Goal: Find specific page/section: Find specific page/section

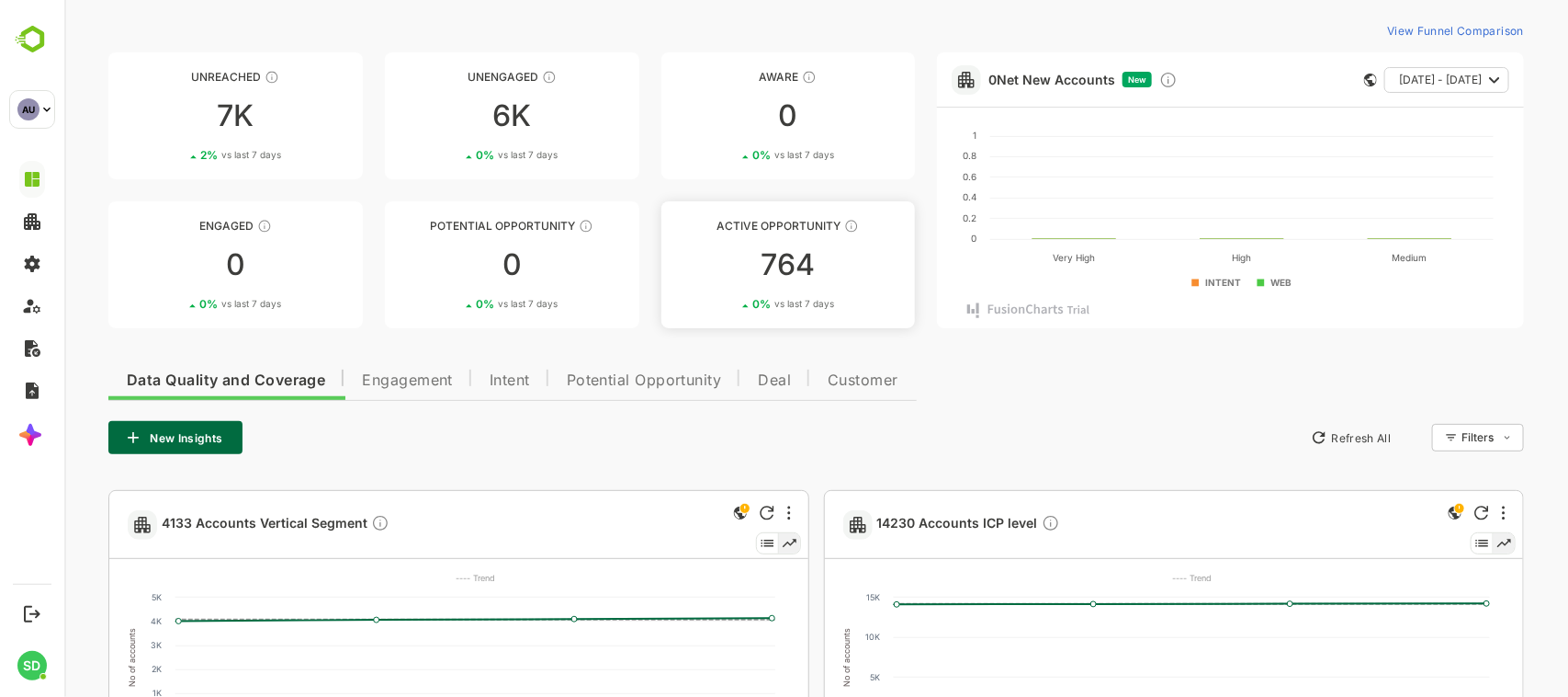
scroll to position [55, 0]
drag, startPoint x: 238, startPoint y: 75, endPoint x: 160, endPoint y: 258, distance: 198.9
click at [160, 171] on div "0" at bounding box center [235, 265] width 254 height 30
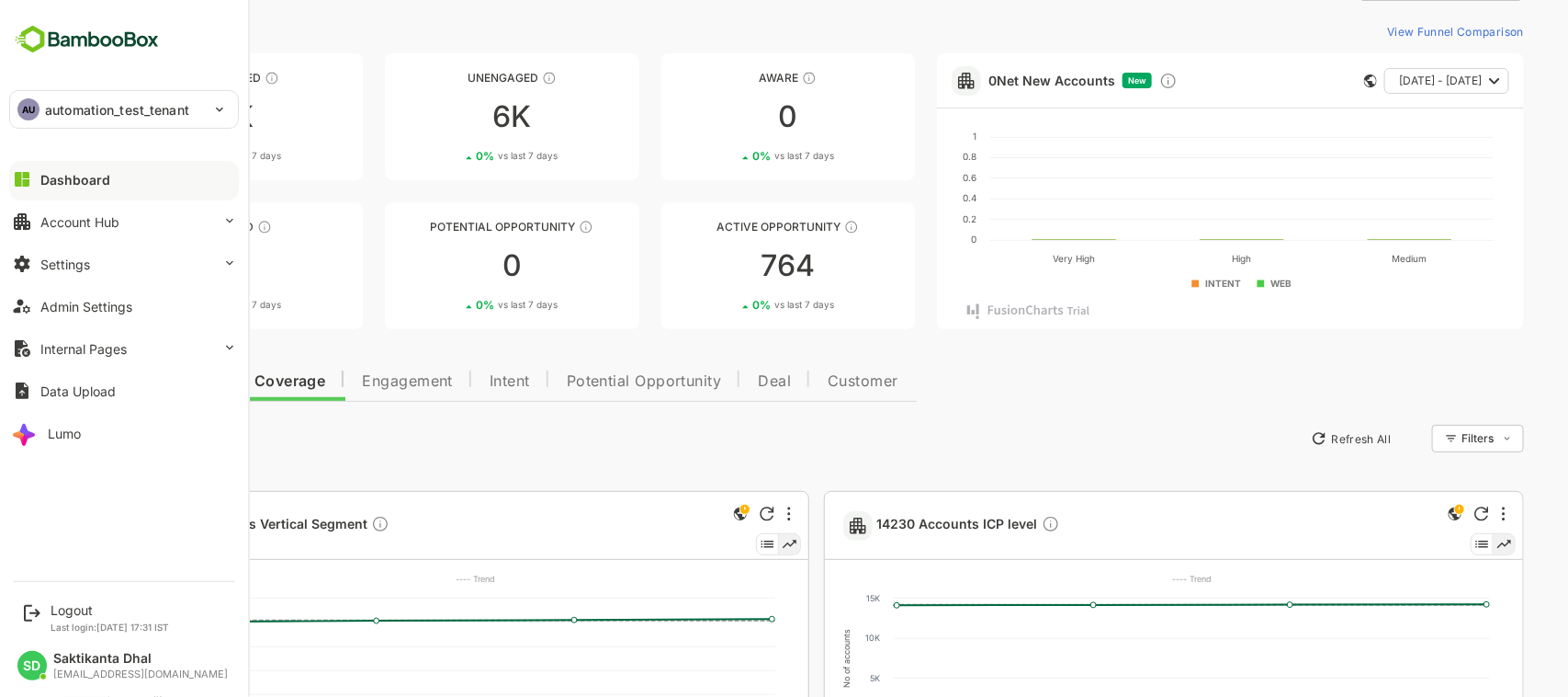
click at [34, 32] on img at bounding box center [86, 39] width 155 height 35
click at [97, 37] on img at bounding box center [86, 39] width 155 height 35
click at [126, 39] on img at bounding box center [86, 39] width 155 height 35
click at [82, 171] on div "Dashboard" at bounding box center [76, 180] width 70 height 16
click at [79, 171] on div "Account Hub" at bounding box center [80, 222] width 79 height 16
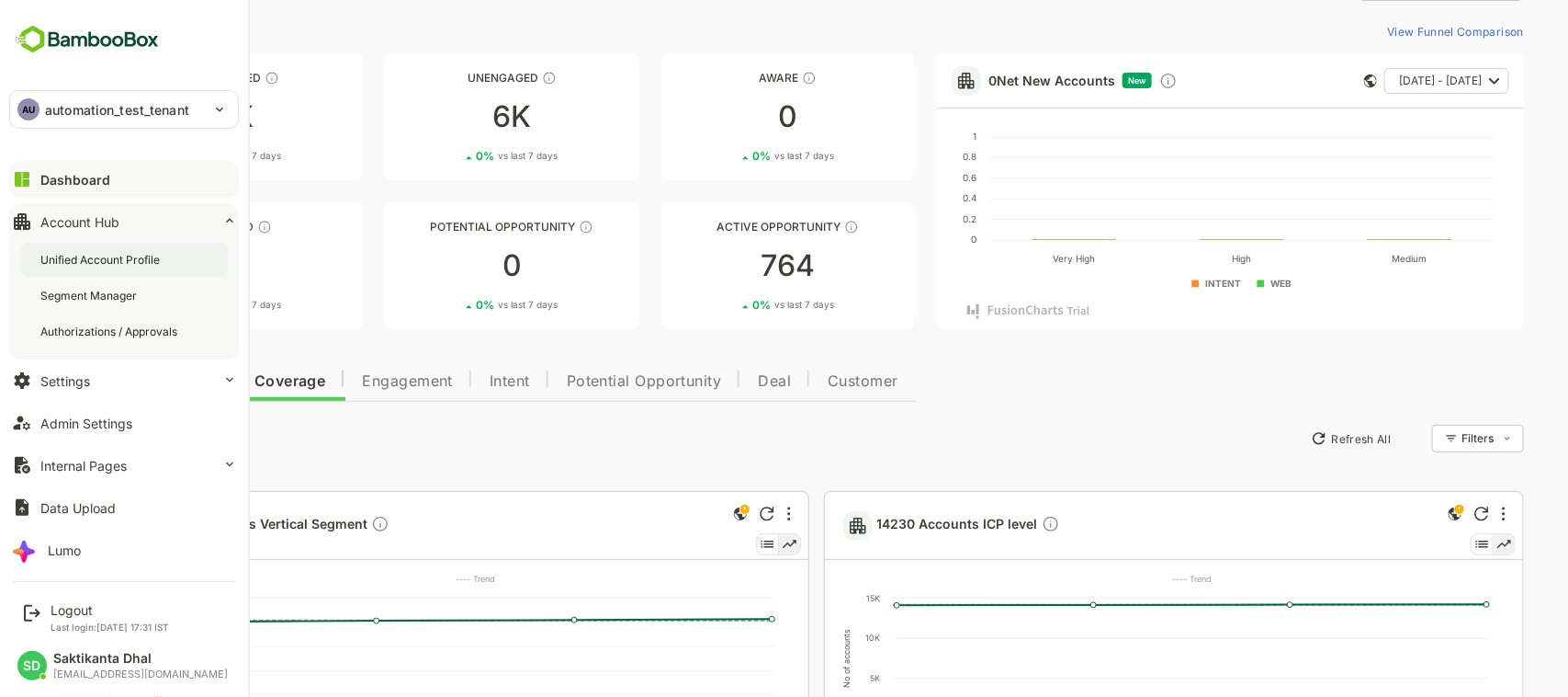
click at [87, 171] on div "Unified Account Profile" at bounding box center [102, 260] width 123 height 16
click at [67, 170] on button "Dashboard" at bounding box center [123, 179] width 230 height 37
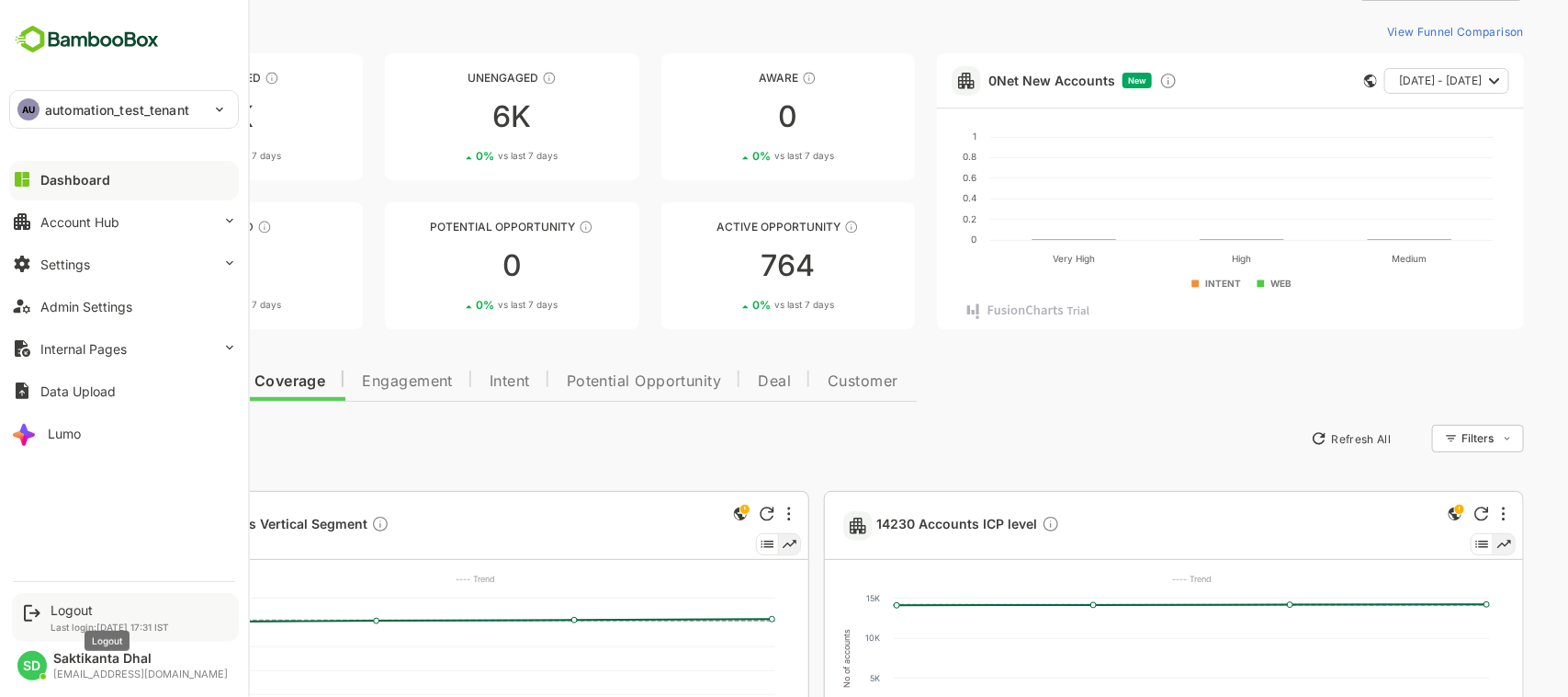
click at [58, 171] on div "Logout" at bounding box center [109, 610] width 118 height 16
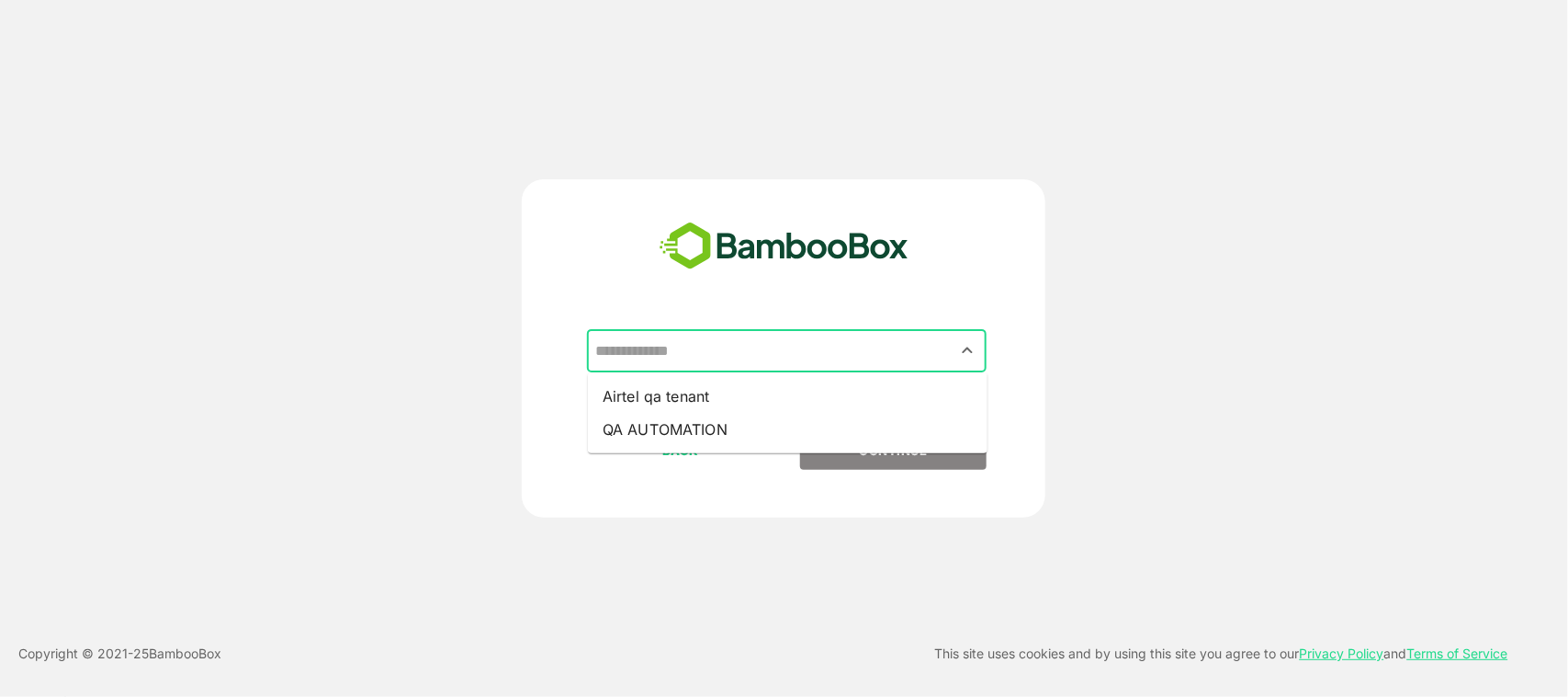
click at [864, 171] on input "text" at bounding box center [786, 351] width 392 height 35
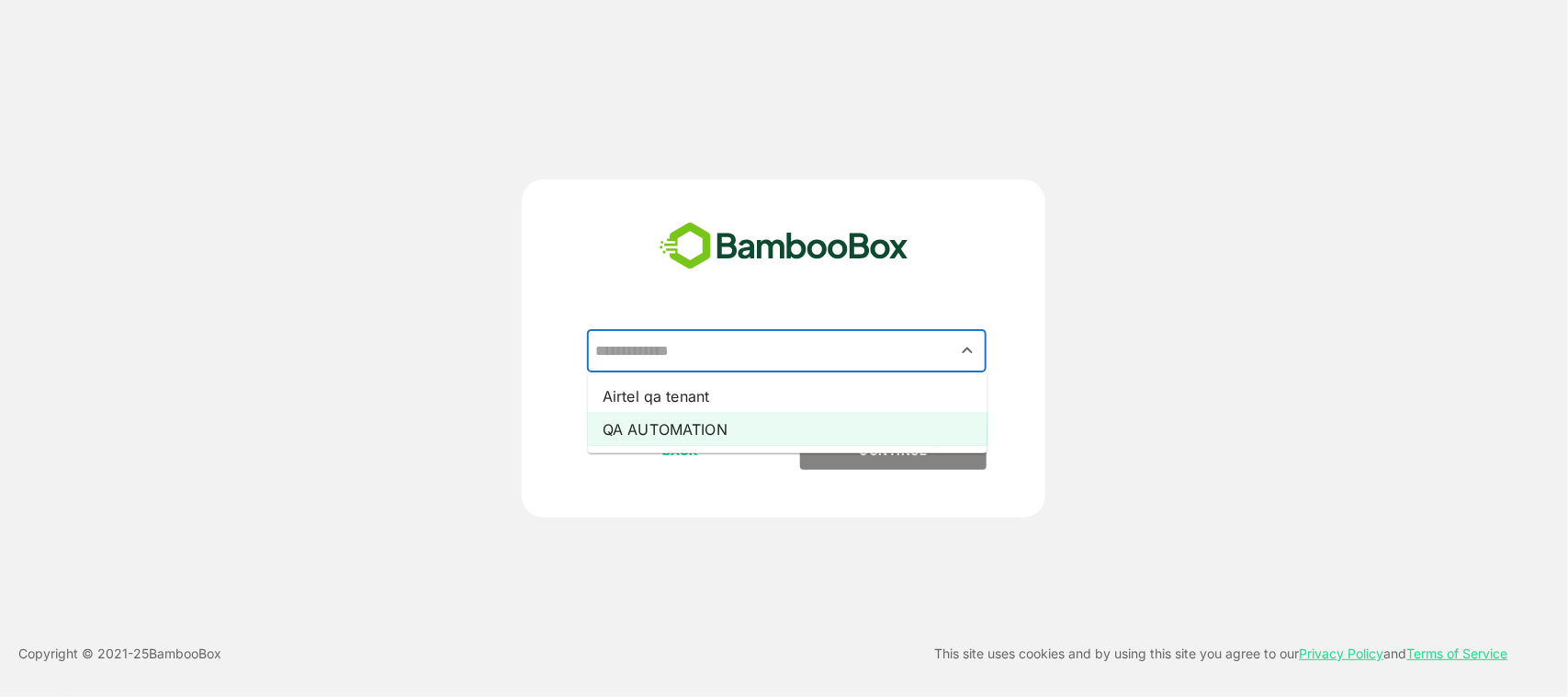
click at [813, 171] on li "QA AUTOMATION" at bounding box center [788, 429] width 399 height 33
type input "**********"
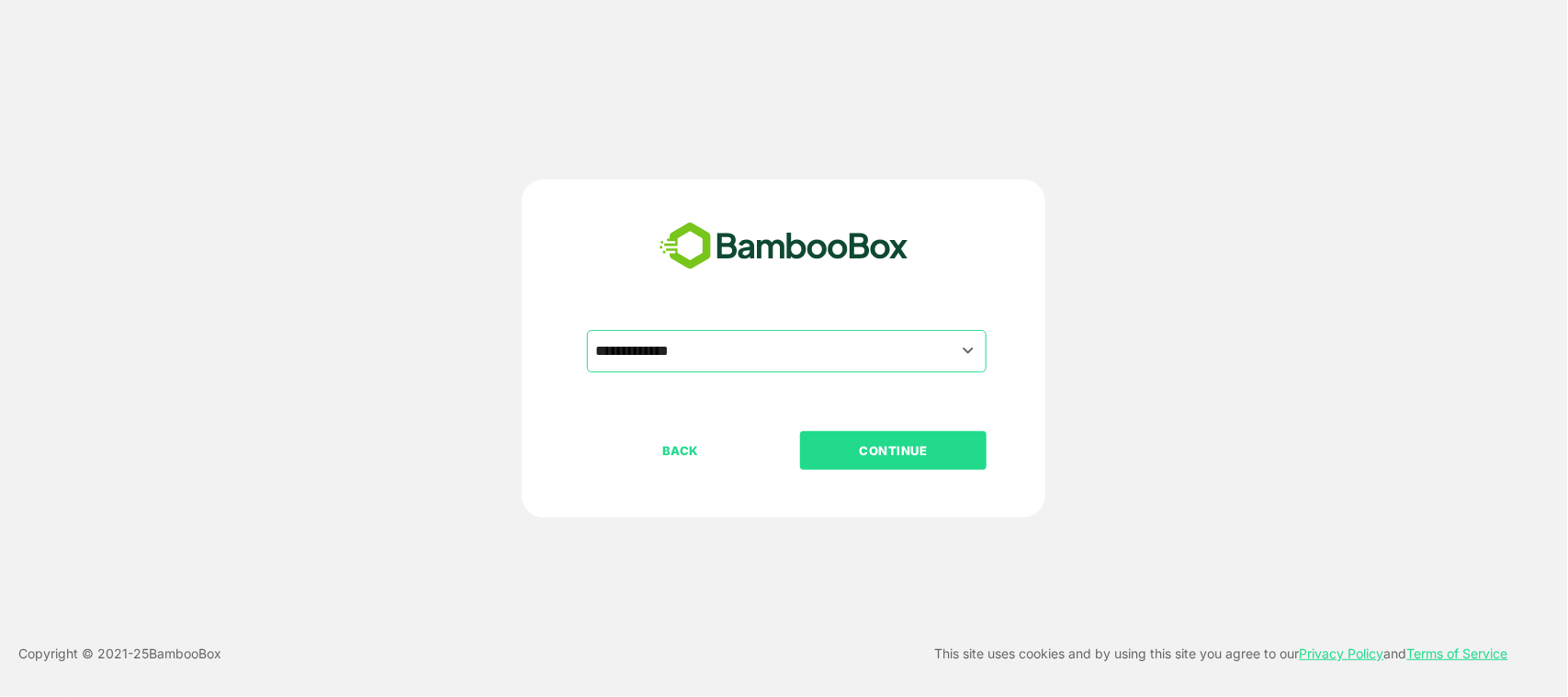
click at [878, 171] on p "CONTINUE" at bounding box center [893, 450] width 184 height 20
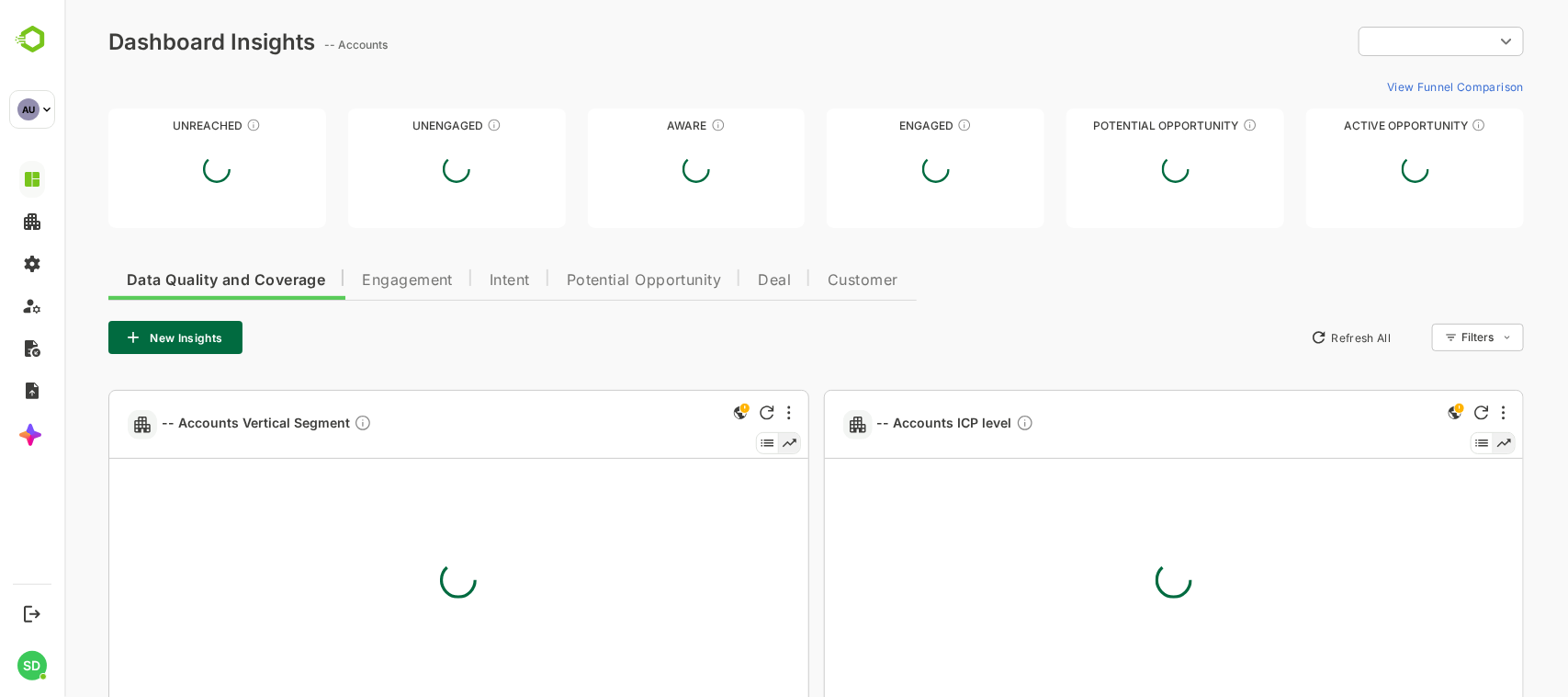
type input "**********"
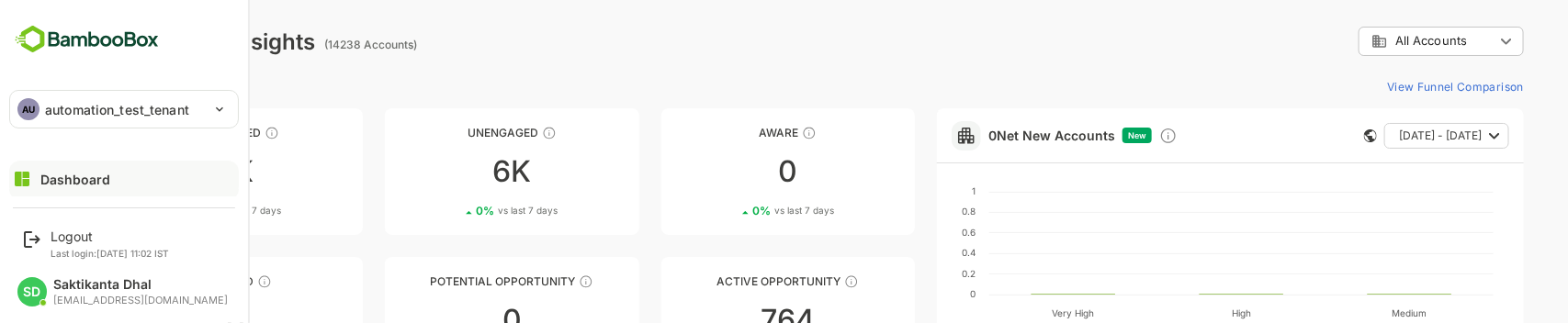
click at [179, 148] on div "**********" at bounding box center [124, 98] width 248 height 197
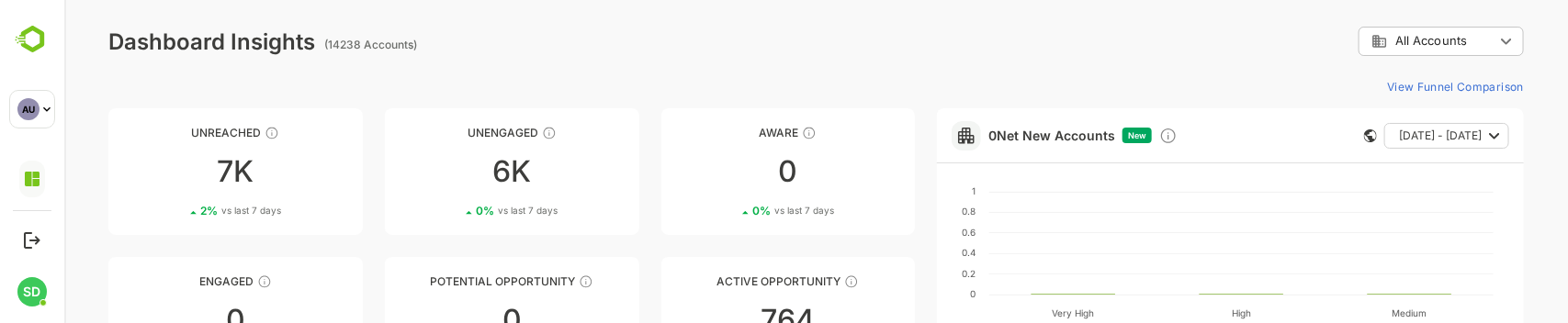
click at [341, 72] on div "View Funnel Comparison" at bounding box center [815, 86] width 1416 height 30
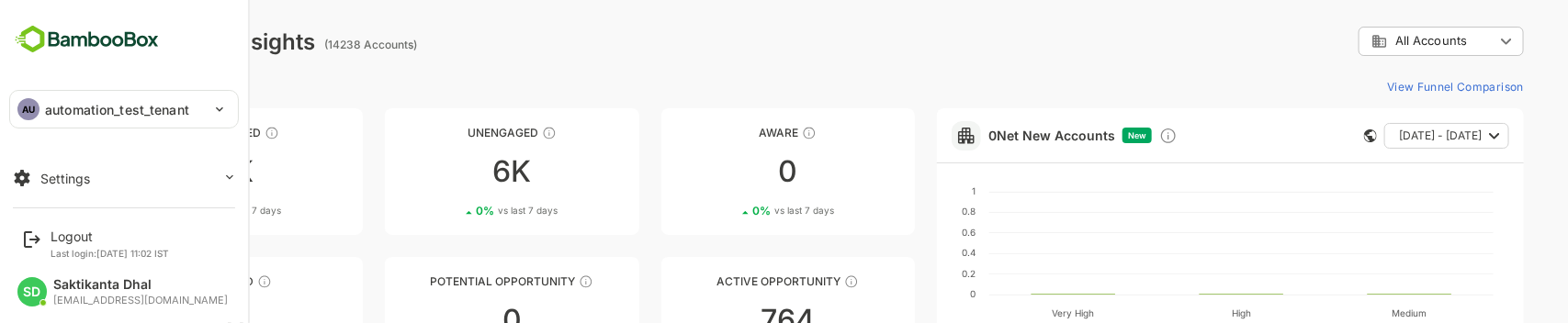
scroll to position [84, 0]
click at [77, 171] on div "Settings" at bounding box center [66, 180] width 50 height 16
click at [186, 97] on div "AU automation_test_tenant" at bounding box center [112, 109] width 206 height 37
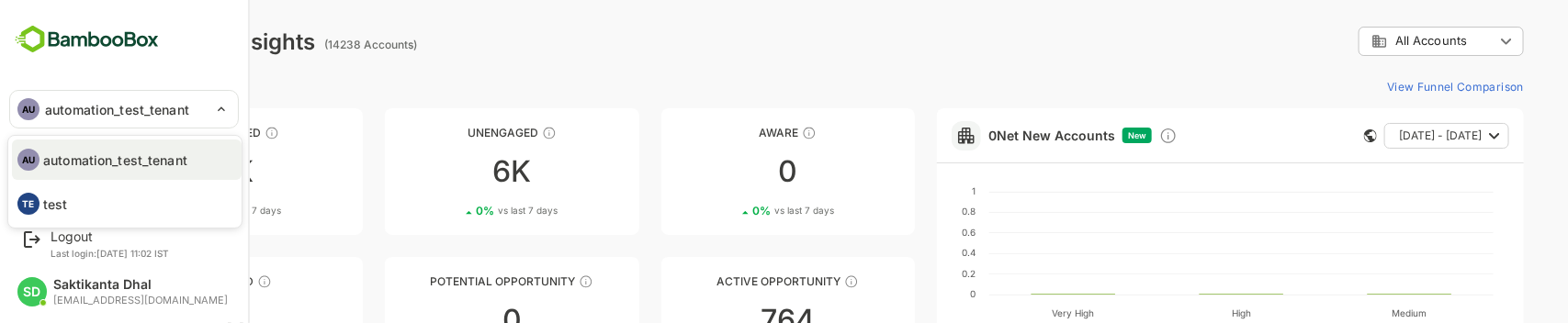
drag, startPoint x: 162, startPoint y: 194, endPoint x: 312, endPoint y: 93, distance: 180.8
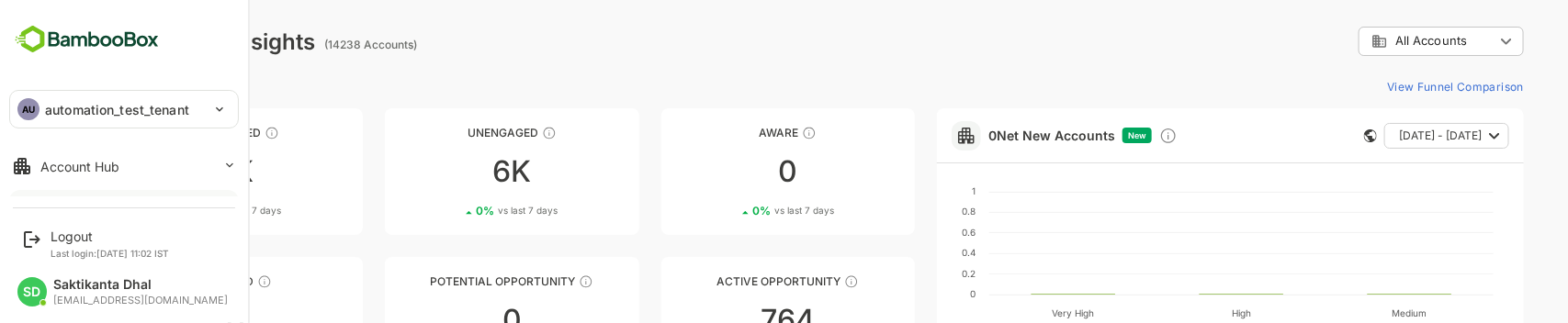
scroll to position [57, 0]
click at [92, 167] on div "Account Hub" at bounding box center [80, 165] width 79 height 16
click at [92, 167] on div "Unified Account Profile" at bounding box center [102, 167] width 123 height 16
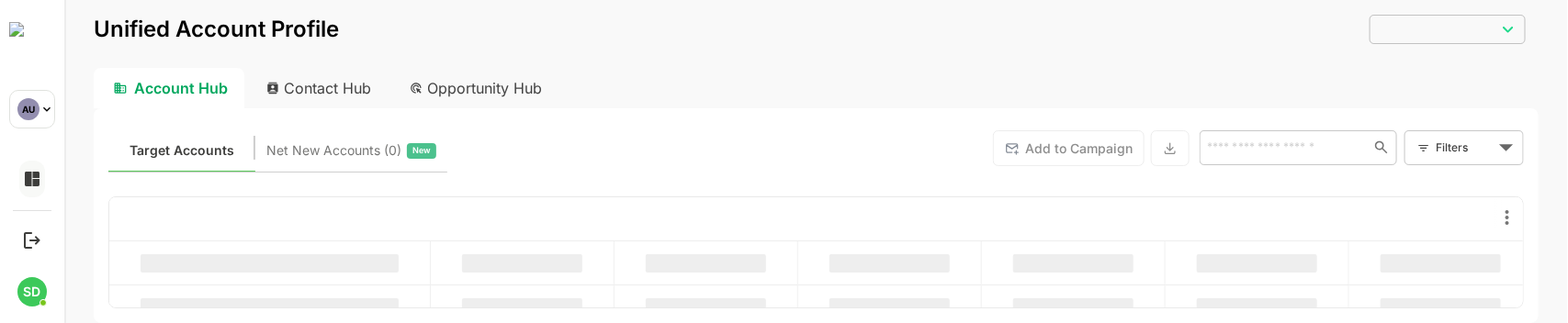
type input "**********"
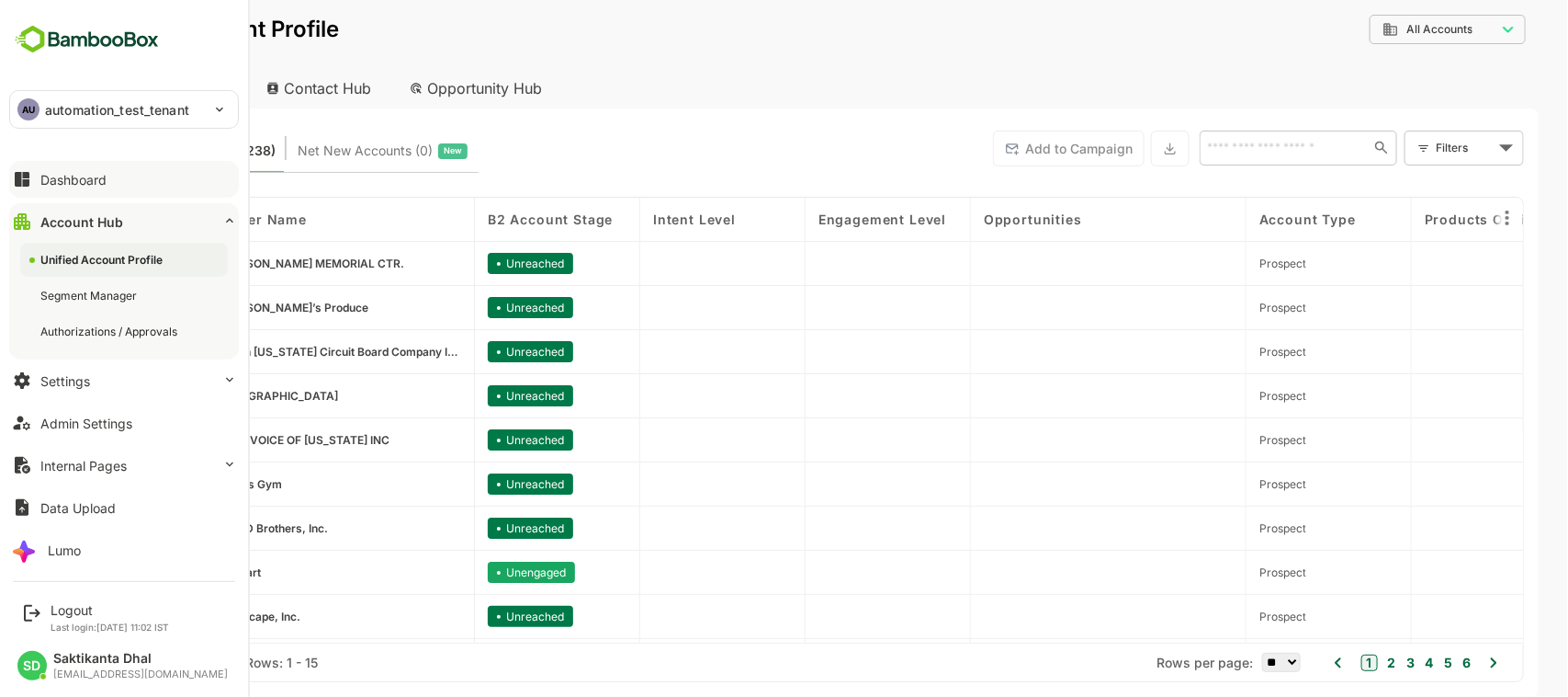
click at [67, 42] on img at bounding box center [86, 39] width 155 height 35
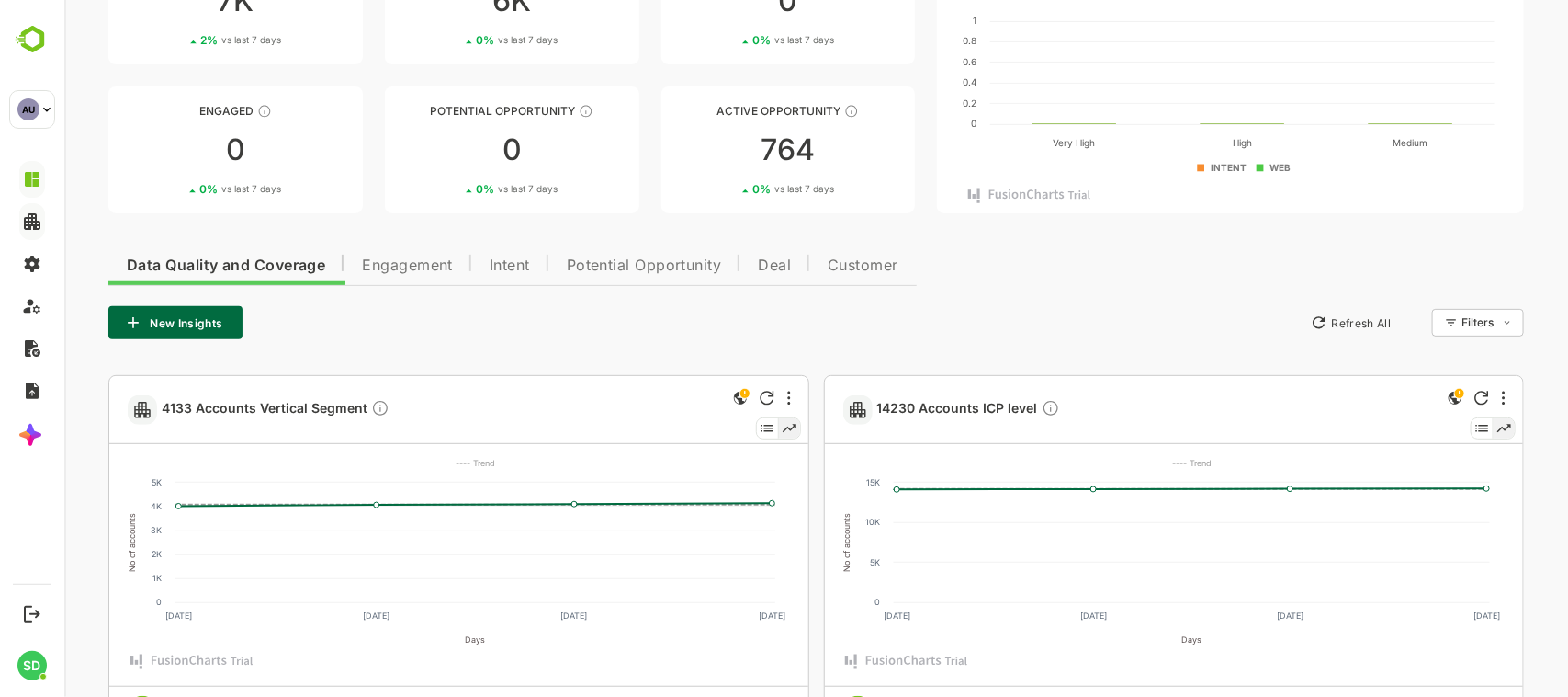
scroll to position [172, 0]
click at [399, 171] on span "Engagement" at bounding box center [406, 264] width 91 height 15
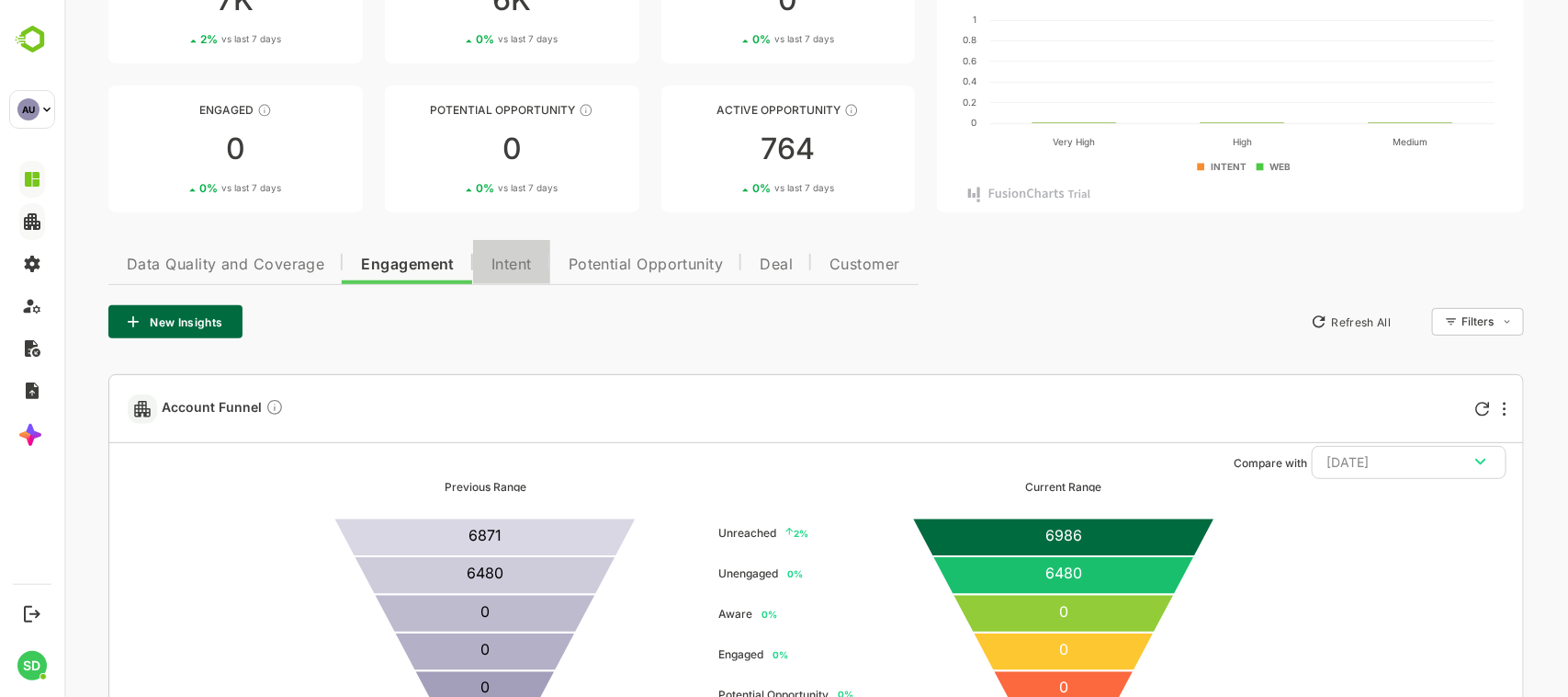
click at [511, 171] on span "Intent" at bounding box center [511, 264] width 41 height 15
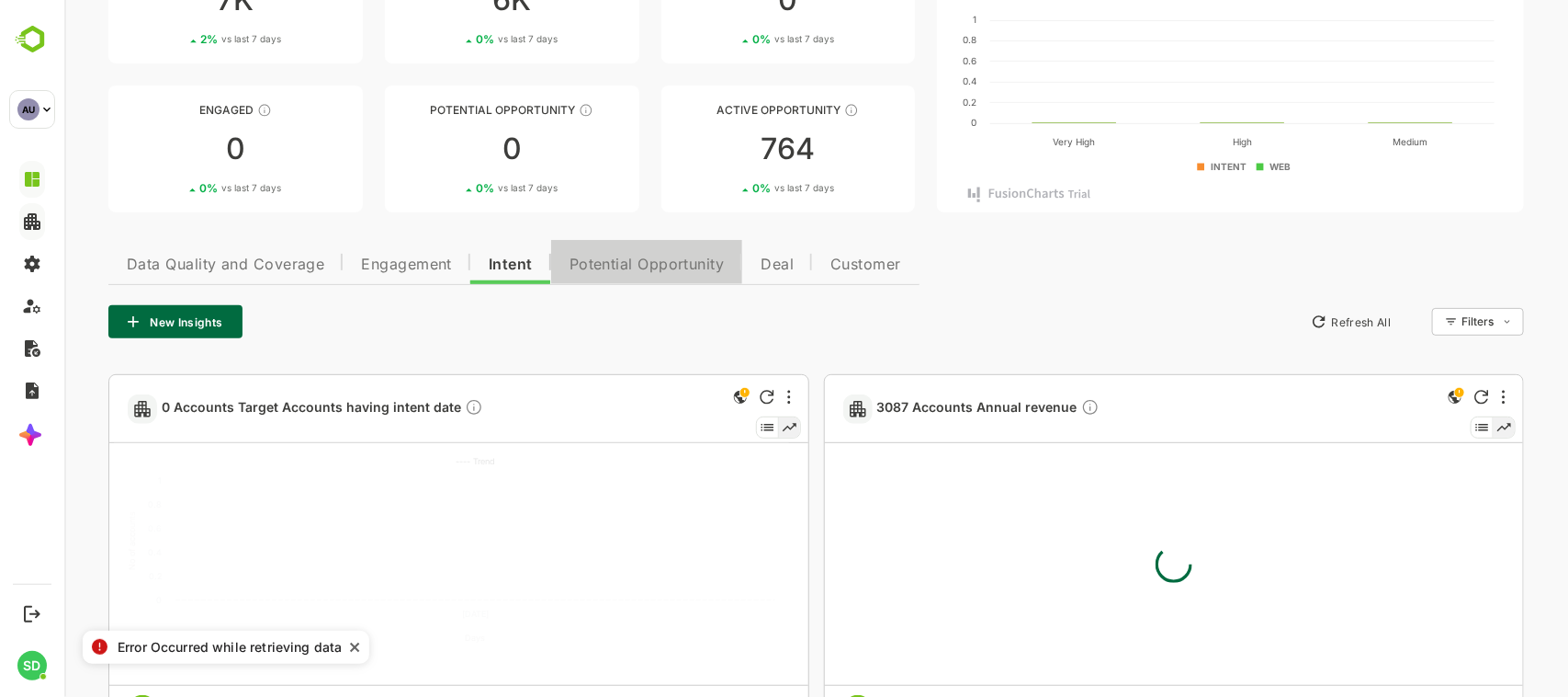
click at [640, 171] on span "Potential Opportunity" at bounding box center [646, 264] width 155 height 15
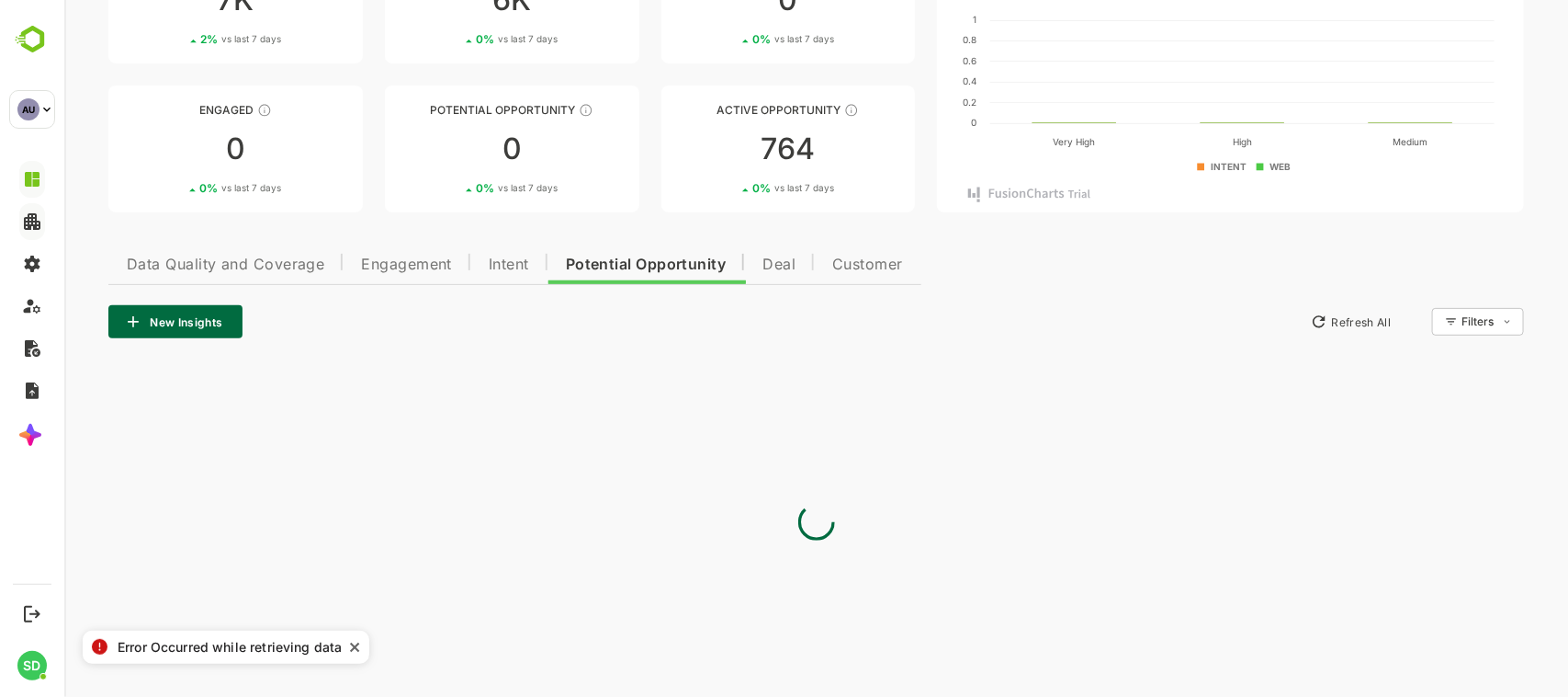
scroll to position [0, 0]
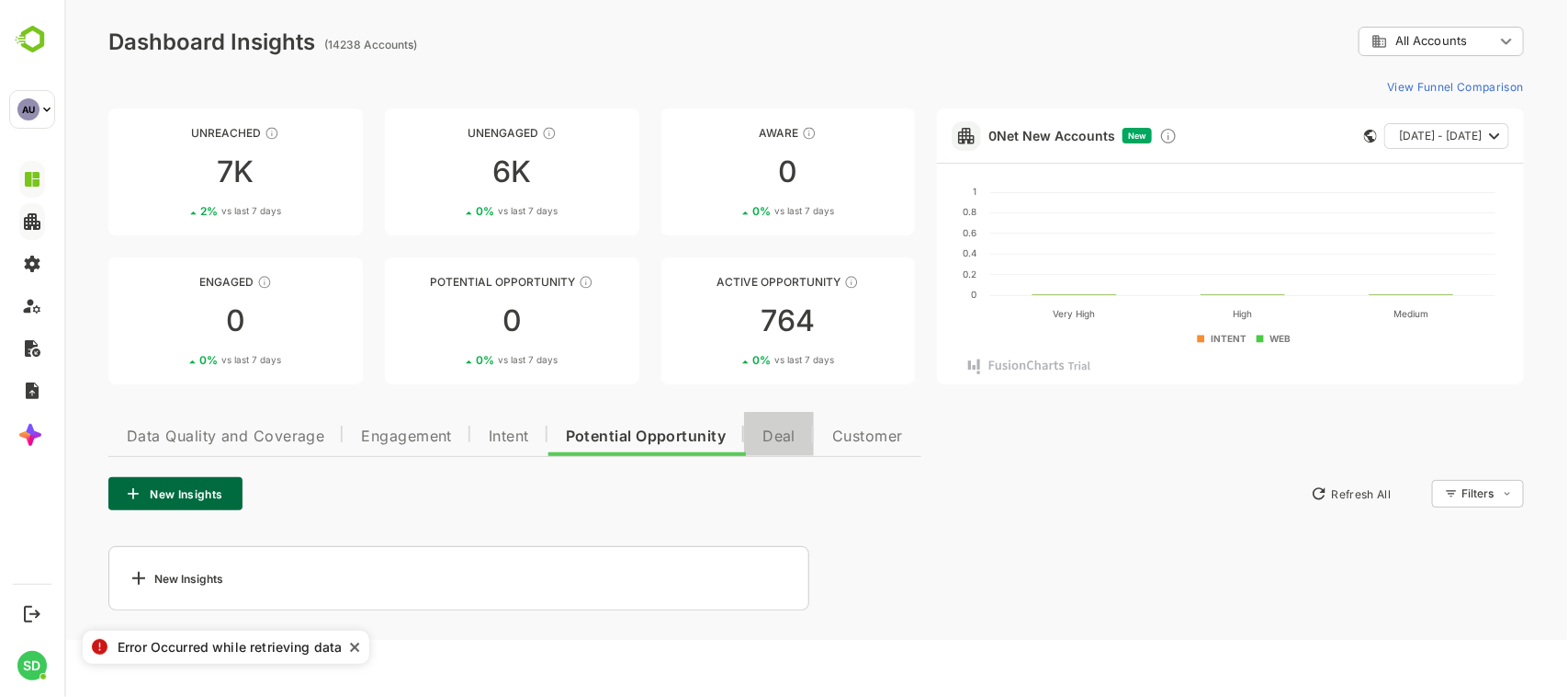
click at [787, 171] on button "Deal" at bounding box center [778, 434] width 70 height 44
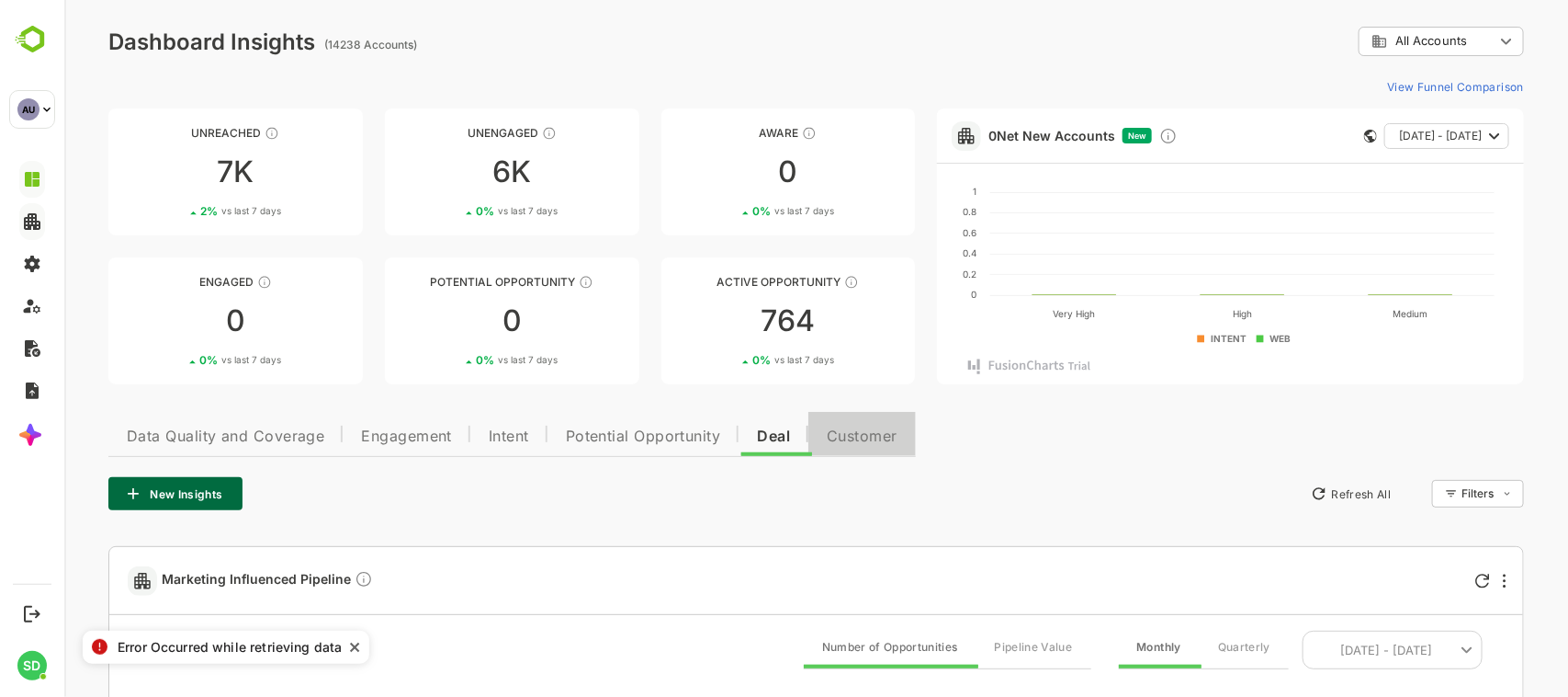
click at [838, 171] on span "Customer" at bounding box center [861, 436] width 71 height 15
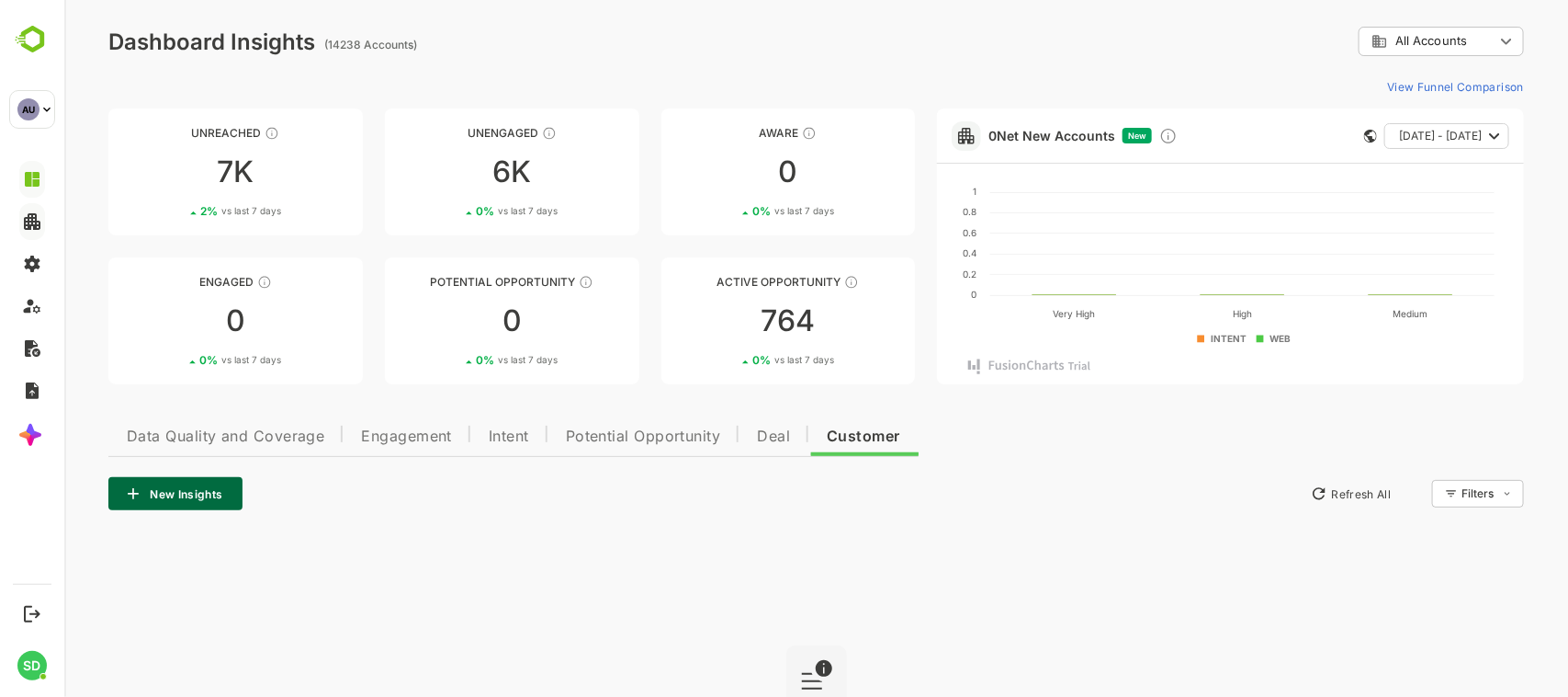
click at [293, 171] on span "Data Quality and Coverage" at bounding box center [225, 436] width 198 height 15
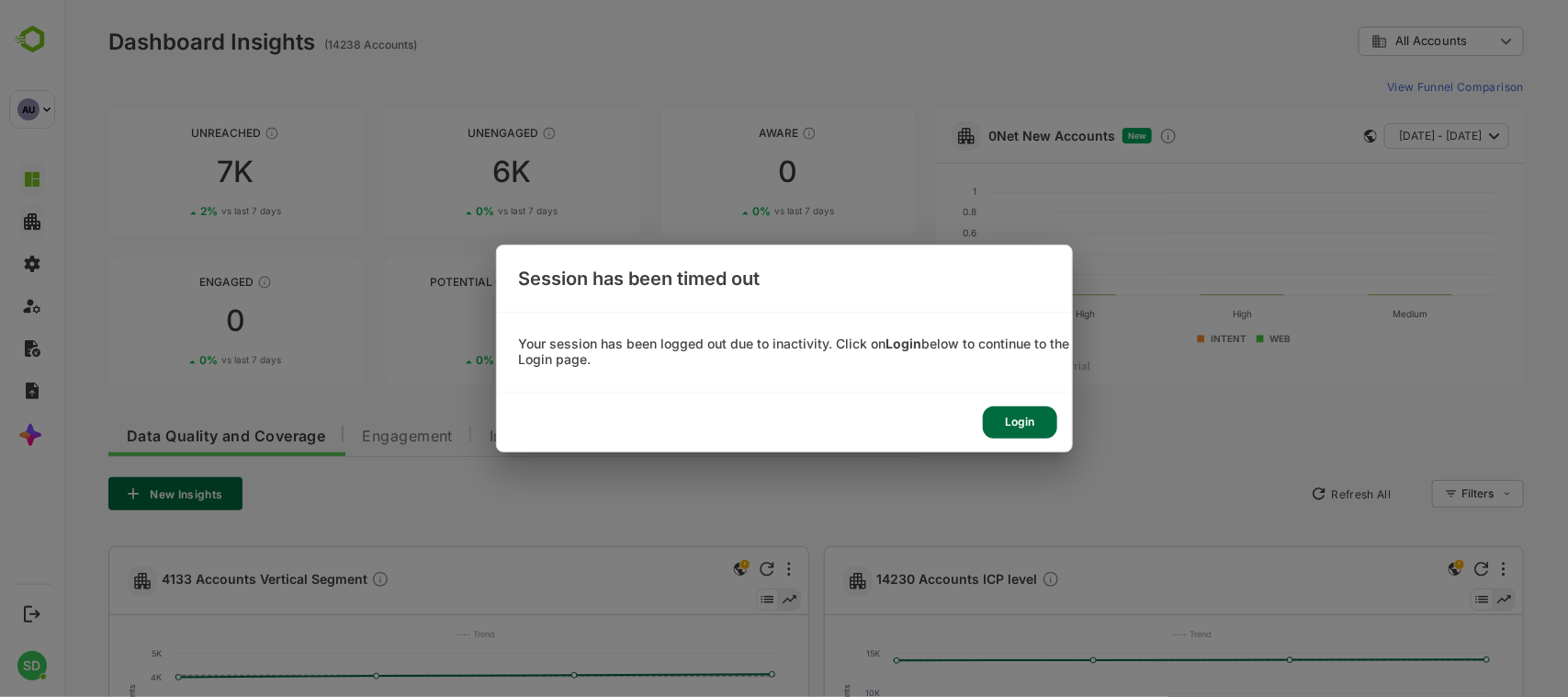
click at [1020, 171] on div "Login" at bounding box center [1019, 423] width 75 height 32
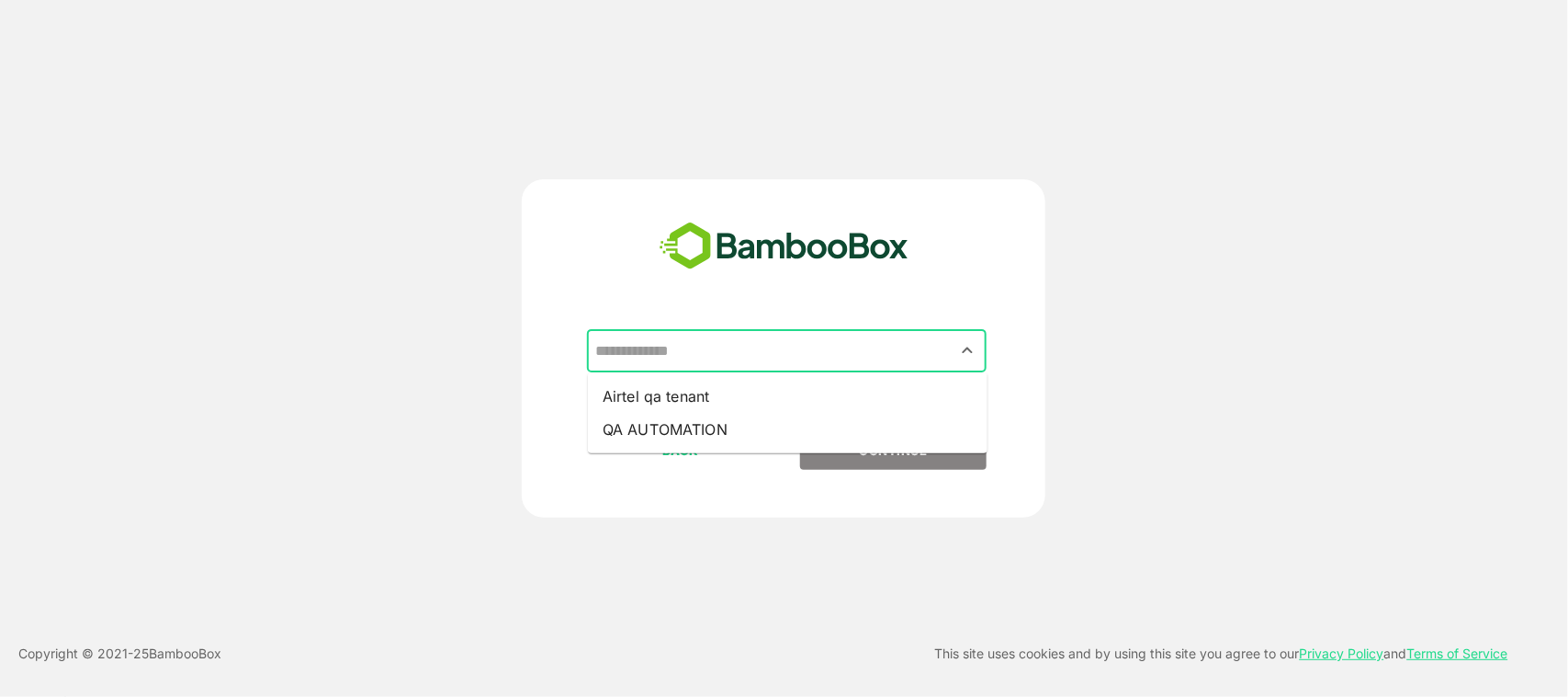
click at [862, 171] on input "text" at bounding box center [786, 351] width 392 height 35
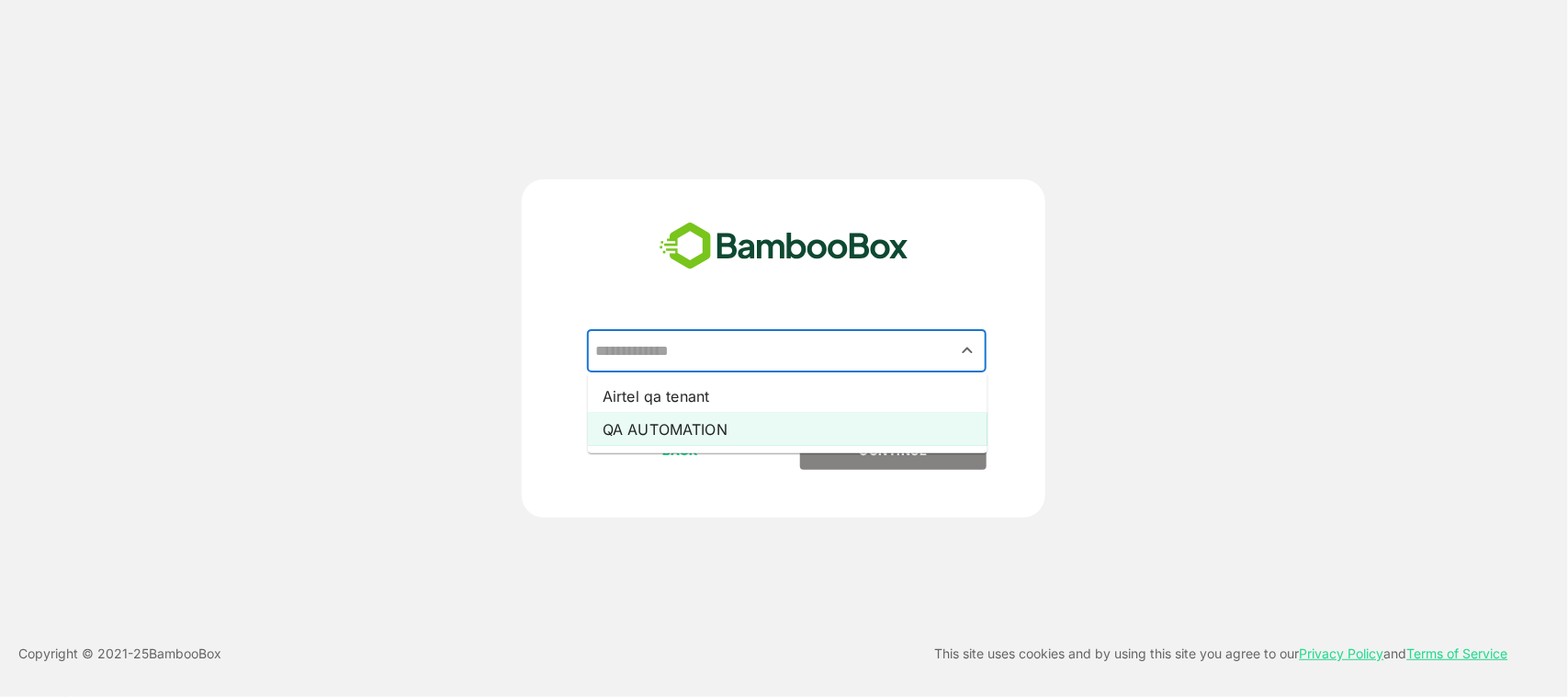
click at [850, 171] on li "QA AUTOMATION" at bounding box center [788, 429] width 399 height 33
type input "**********"
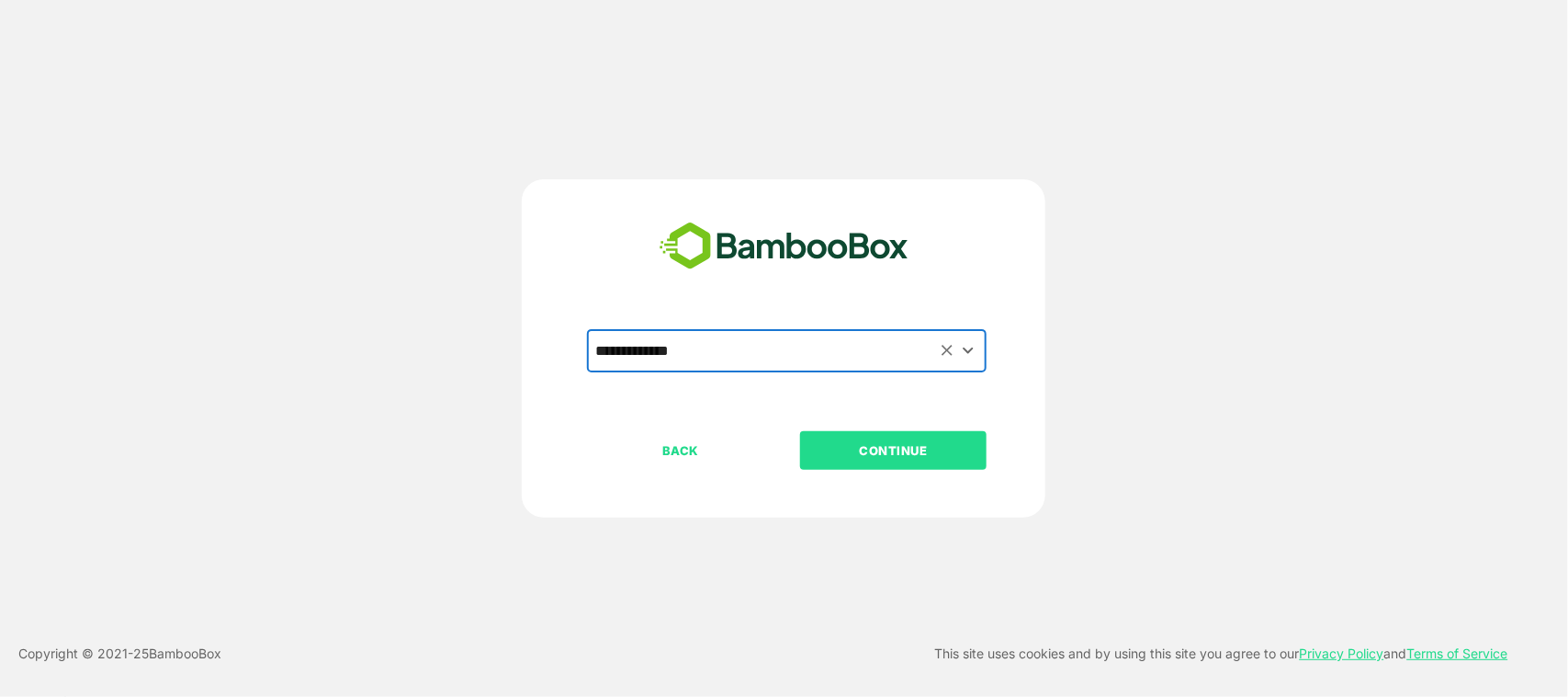
click at [872, 171] on button "CONTINUE" at bounding box center [893, 450] width 187 height 39
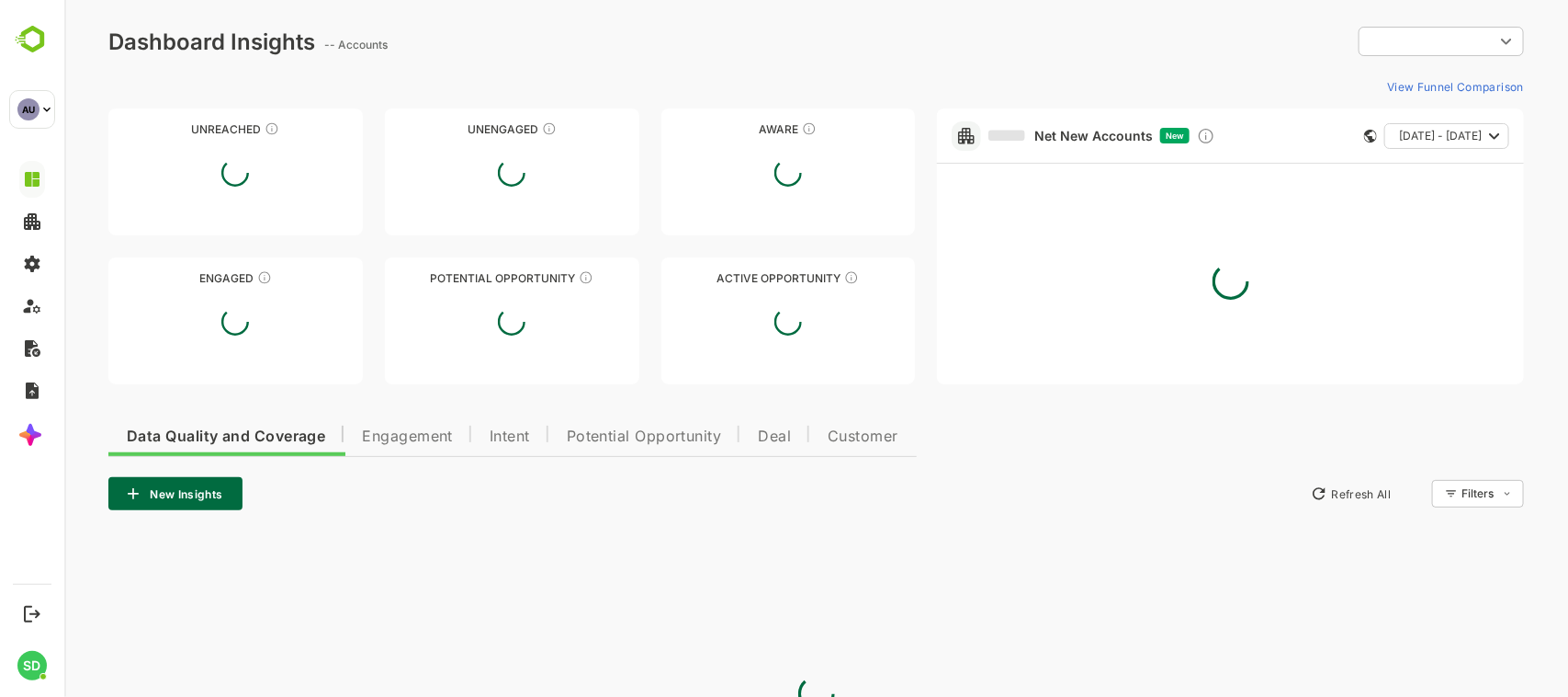
type input "**********"
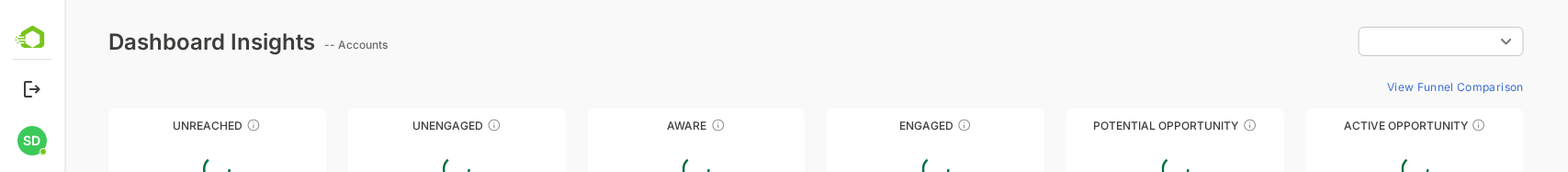
type input "**********"
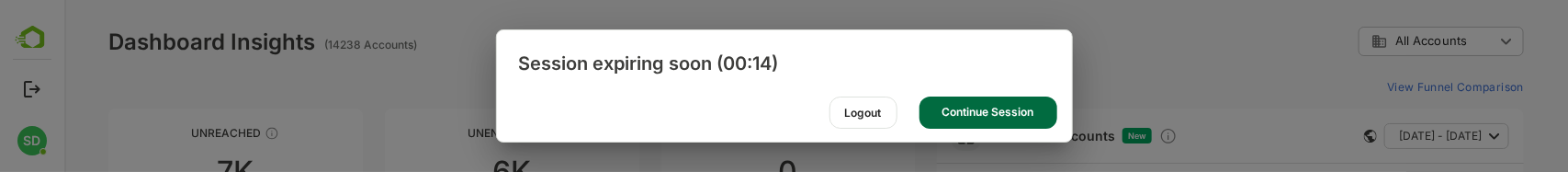
click at [994, 115] on div "Continue Session" at bounding box center [988, 112] width 138 height 32
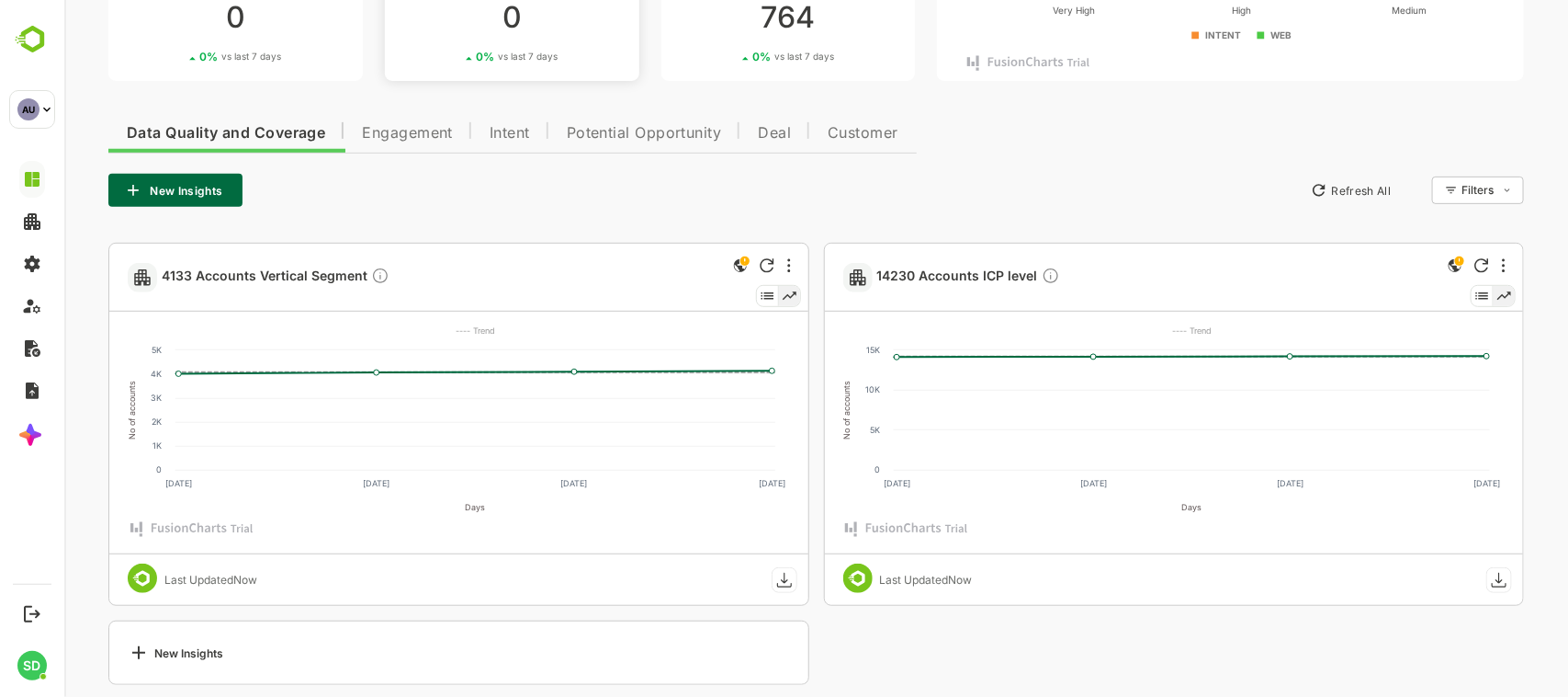
scroll to position [320, 0]
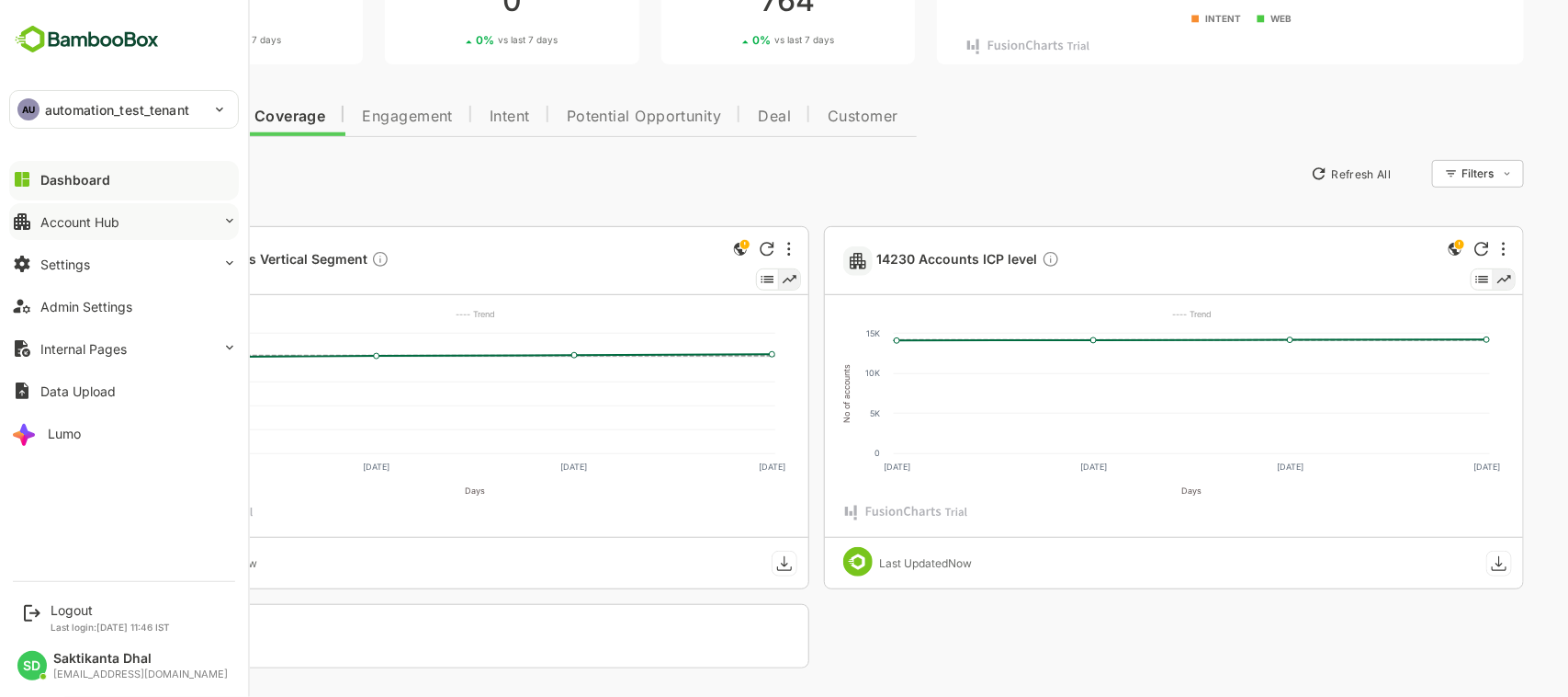
click at [163, 171] on button "Account Hub" at bounding box center [123, 221] width 230 height 37
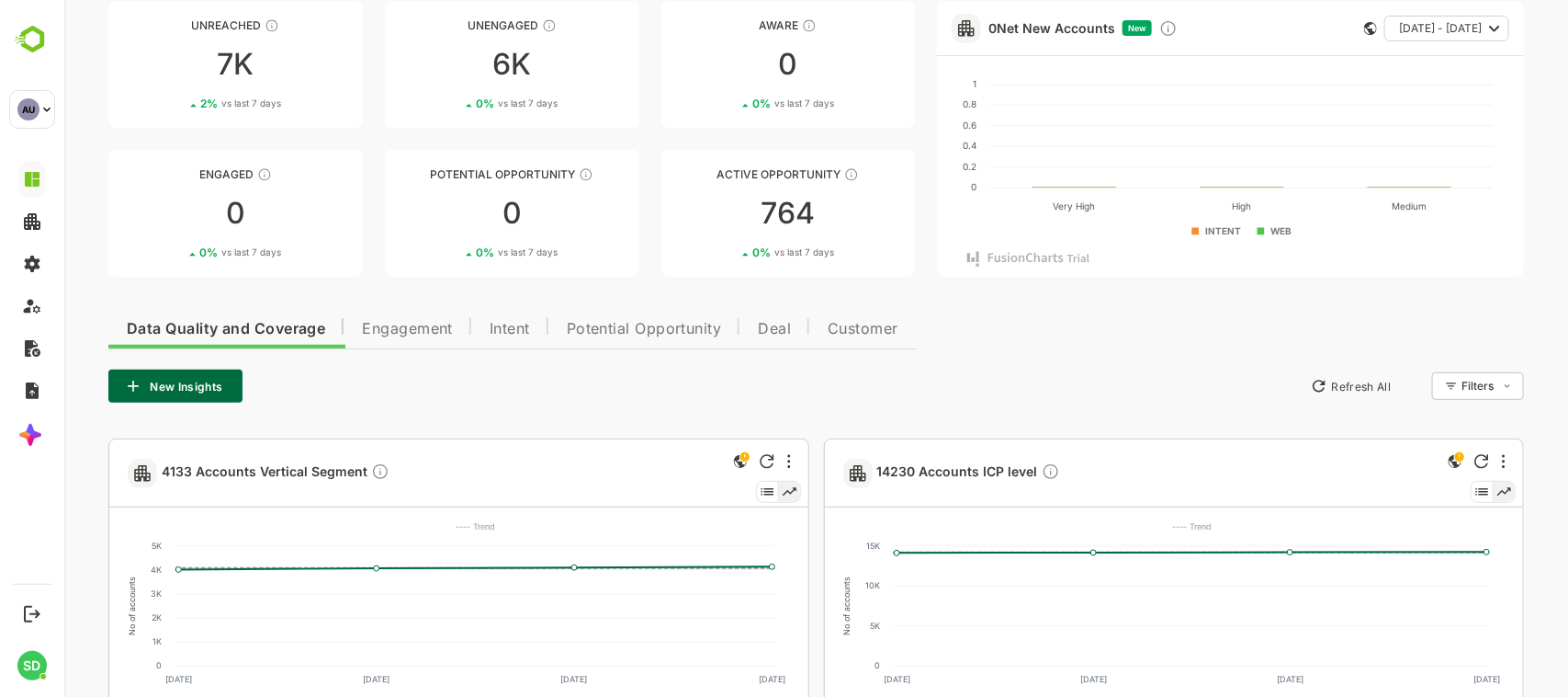
scroll to position [0, 0]
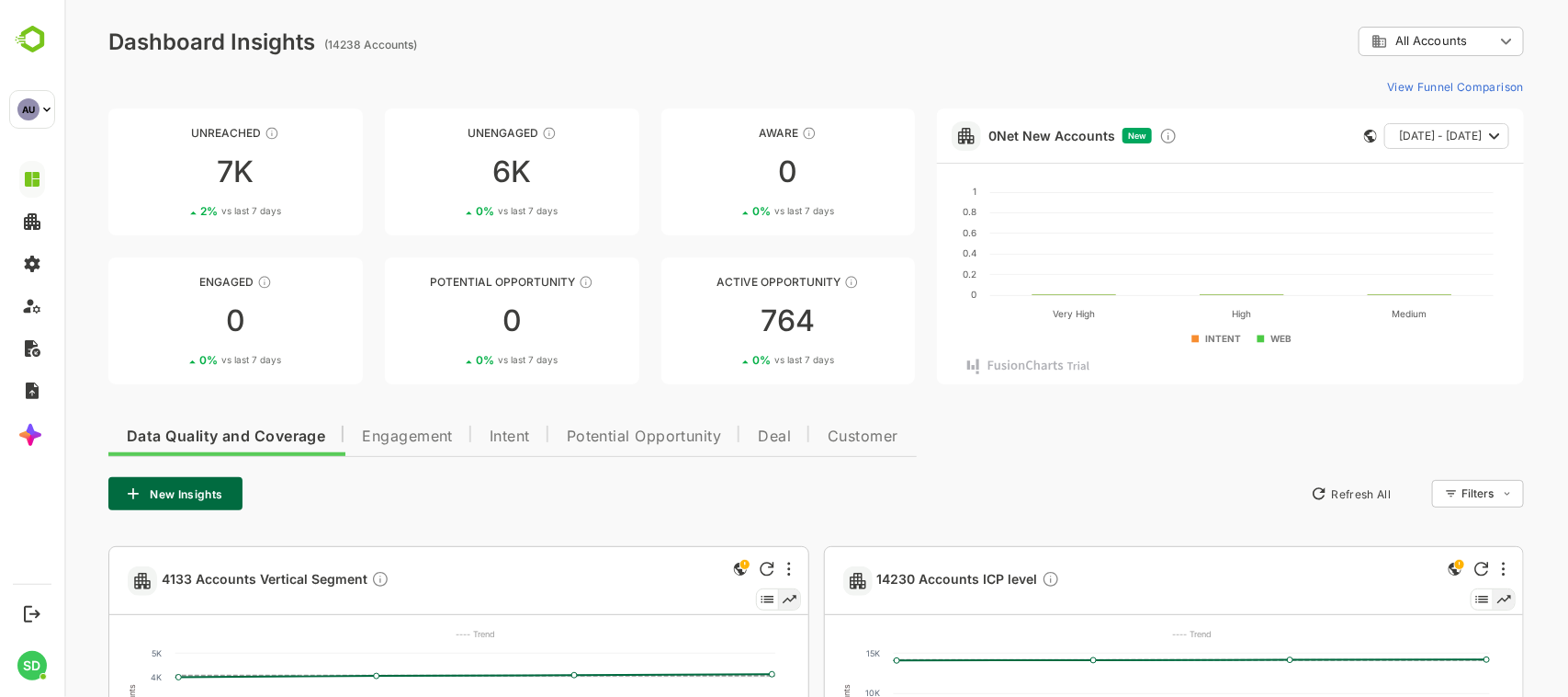
click at [608, 38] on div "**********" at bounding box center [815, 42] width 1416 height 30
click at [518, 10] on div "**********" at bounding box center [815, 508] width 1503 height 1017
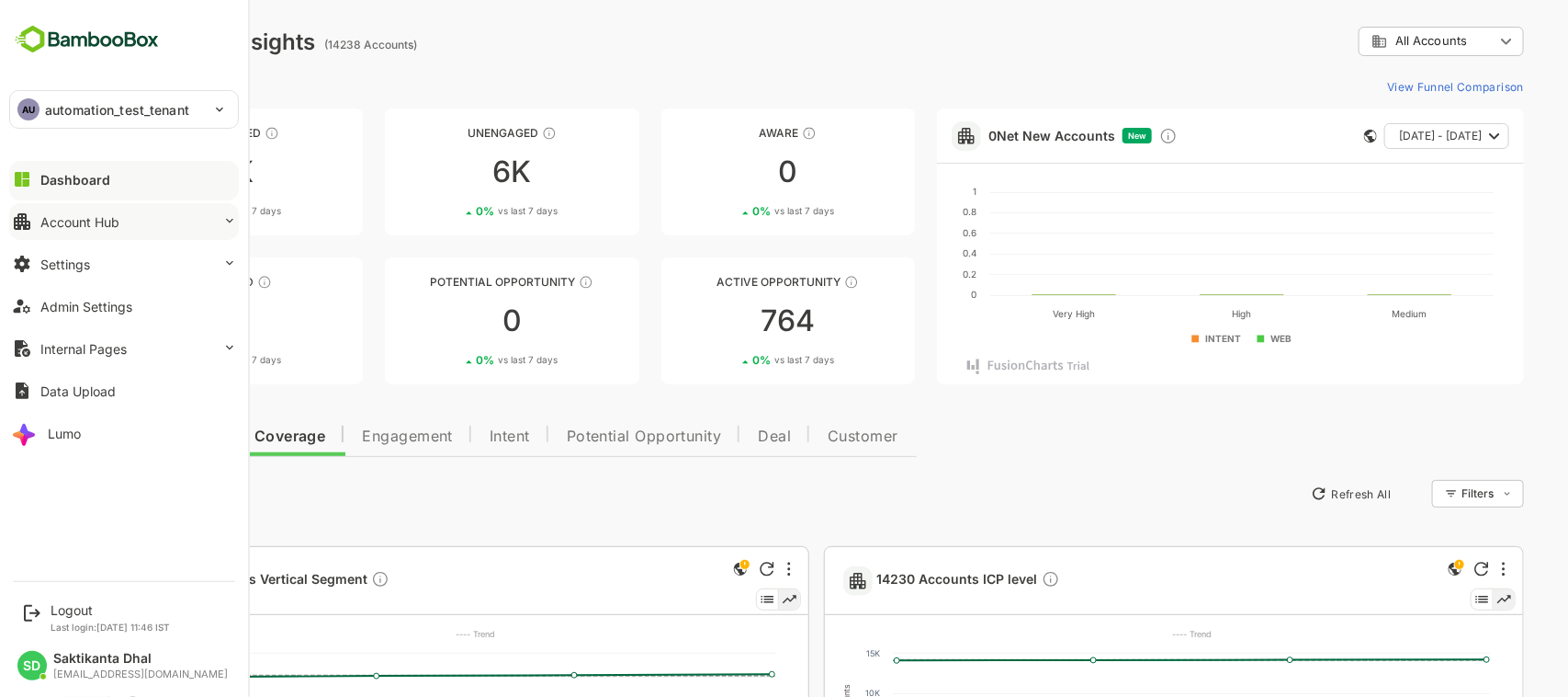
click at [79, 171] on button "Account Hub" at bounding box center [123, 221] width 230 height 37
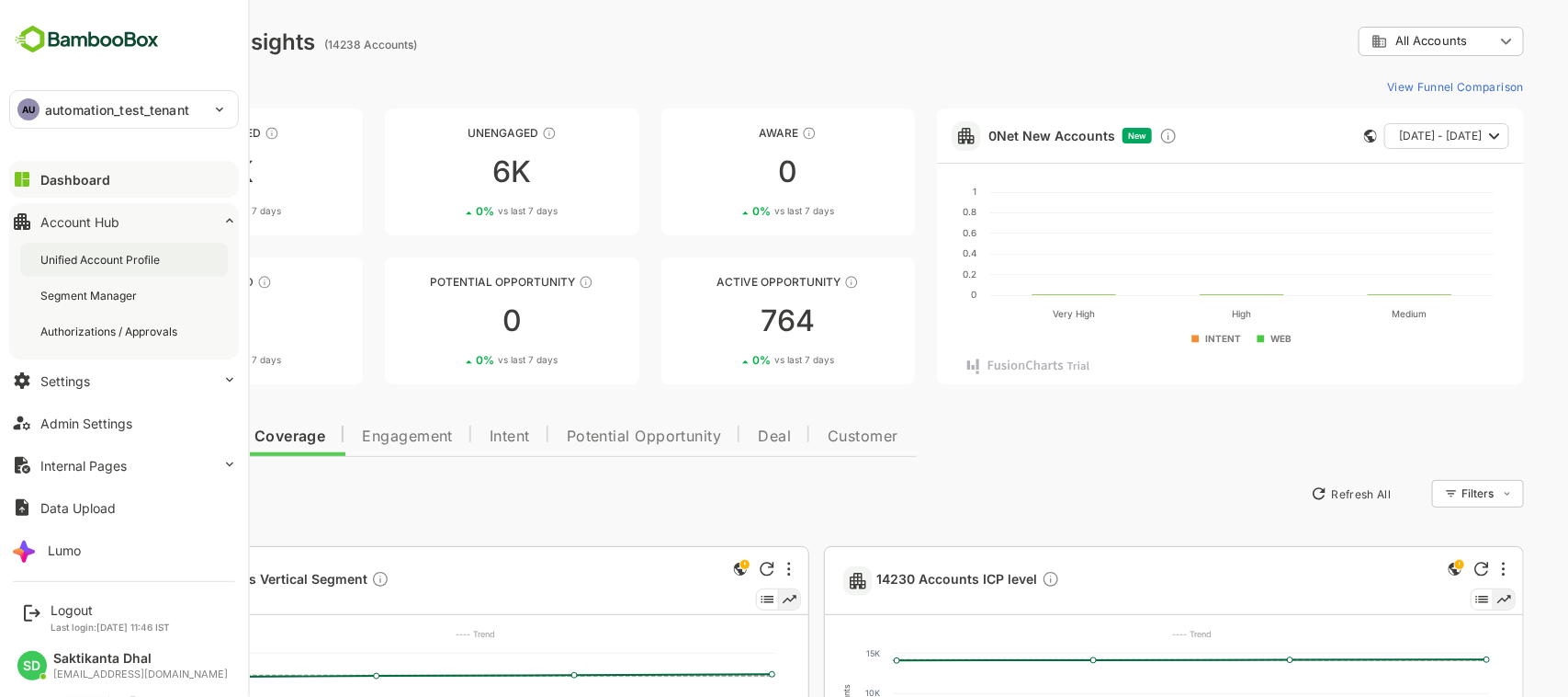
click at [83, 171] on div "Unified Account Profile" at bounding box center [123, 260] width 208 height 34
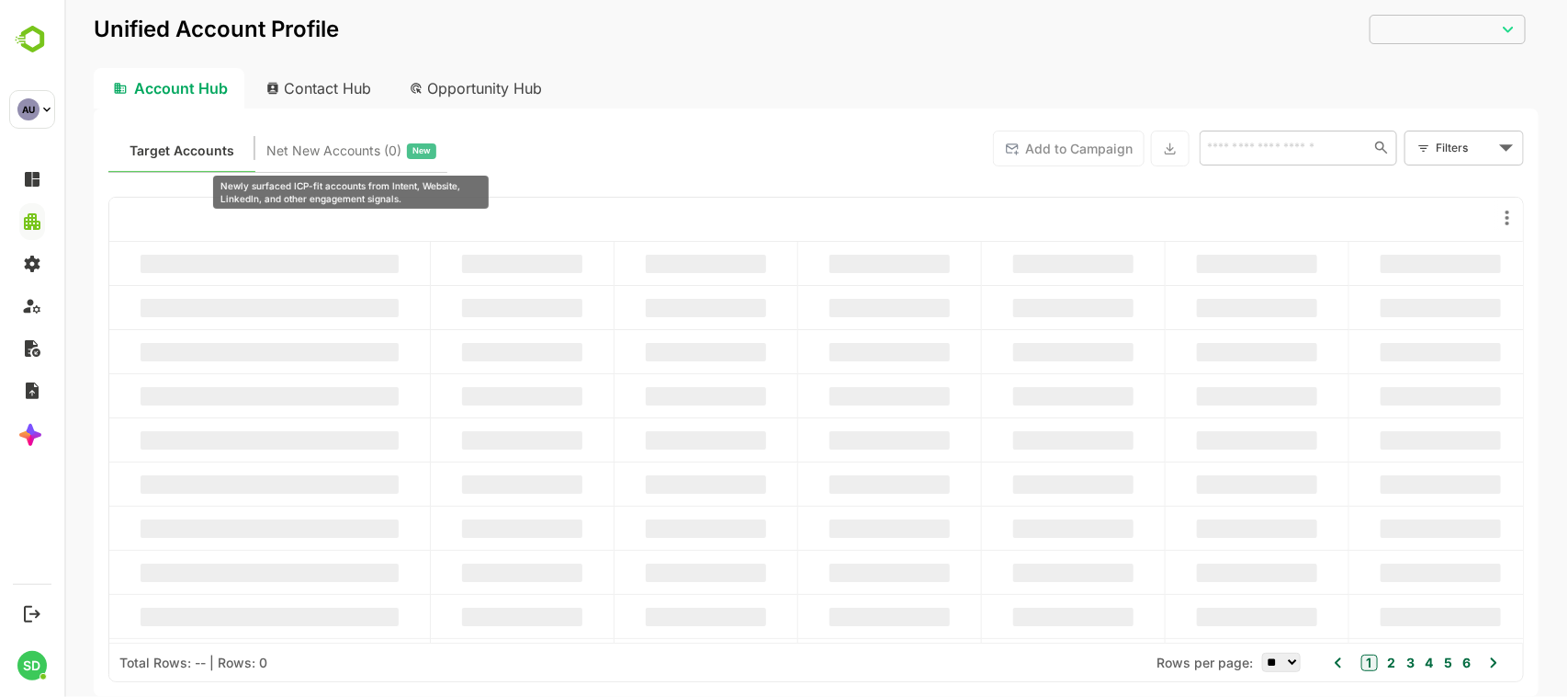
type input "**********"
